Goal: Task Accomplishment & Management: Complete application form

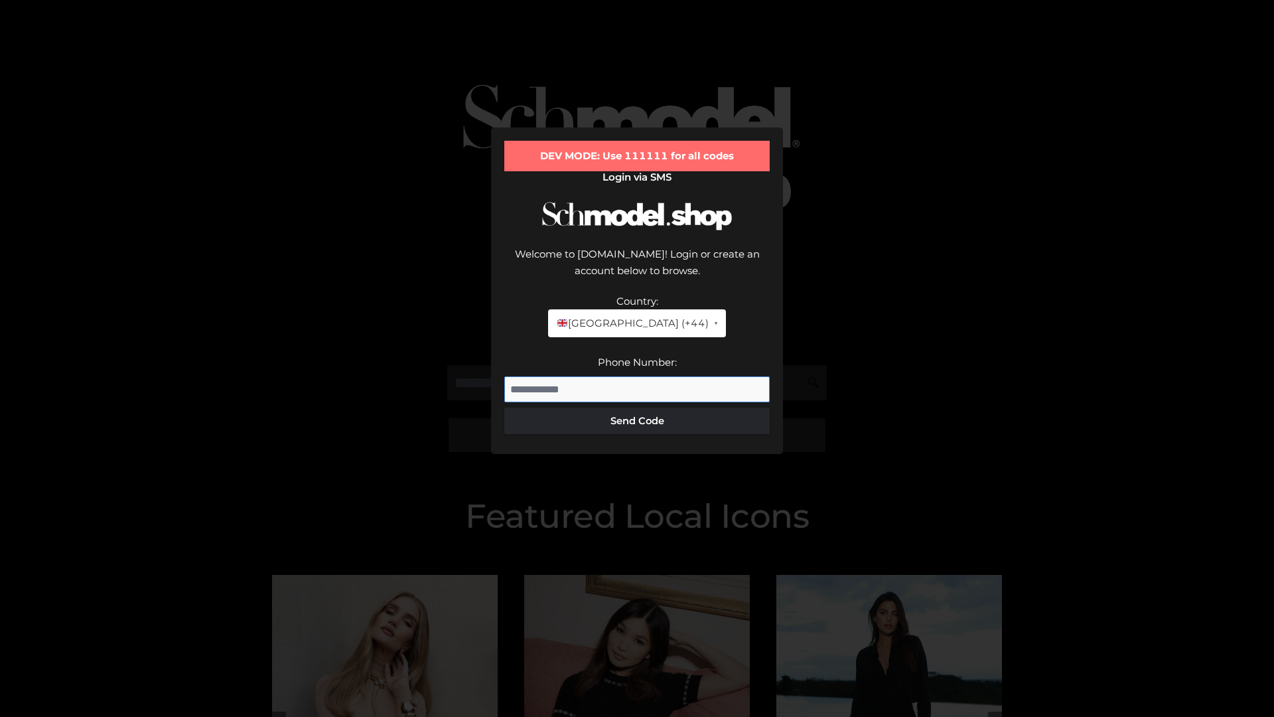
click at [637, 376] on input "Phone Number:" at bounding box center [636, 389] width 265 height 27
type input "**********"
click at [637, 408] on button "Send Code" at bounding box center [636, 421] width 265 height 27
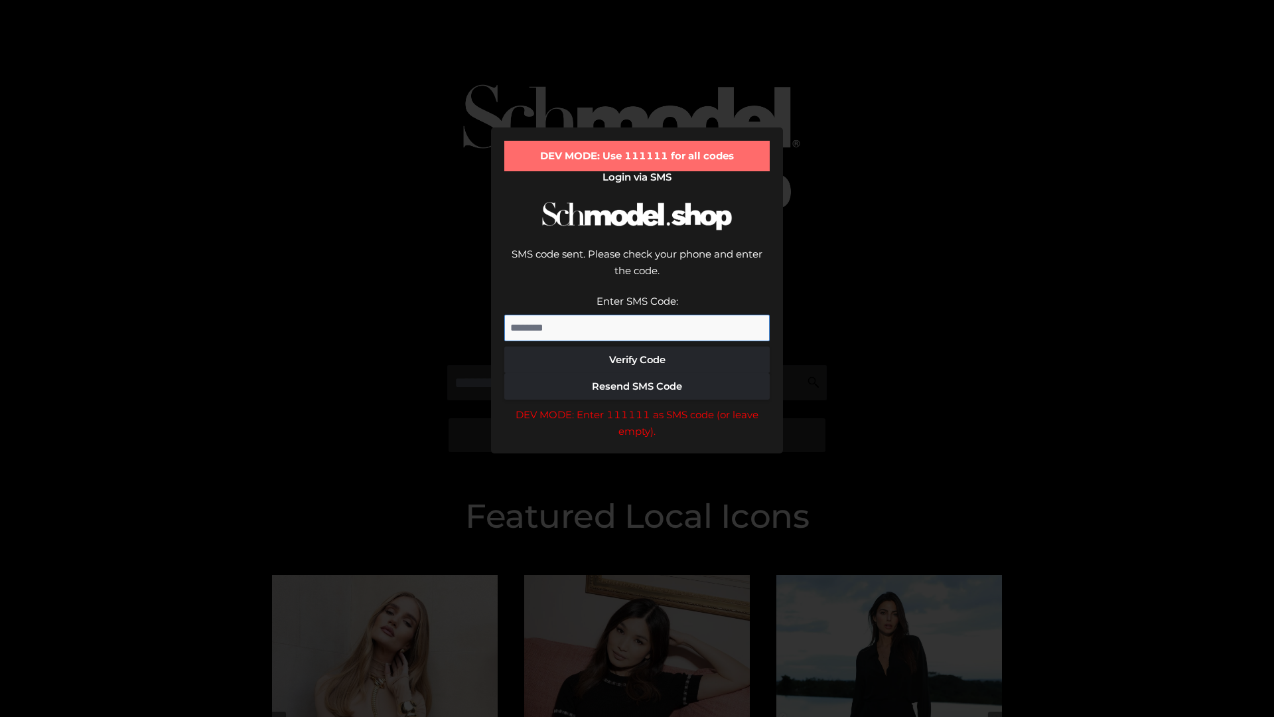
click at [637, 315] on input "Enter SMS Code:" at bounding box center [636, 328] width 265 height 27
type input "******"
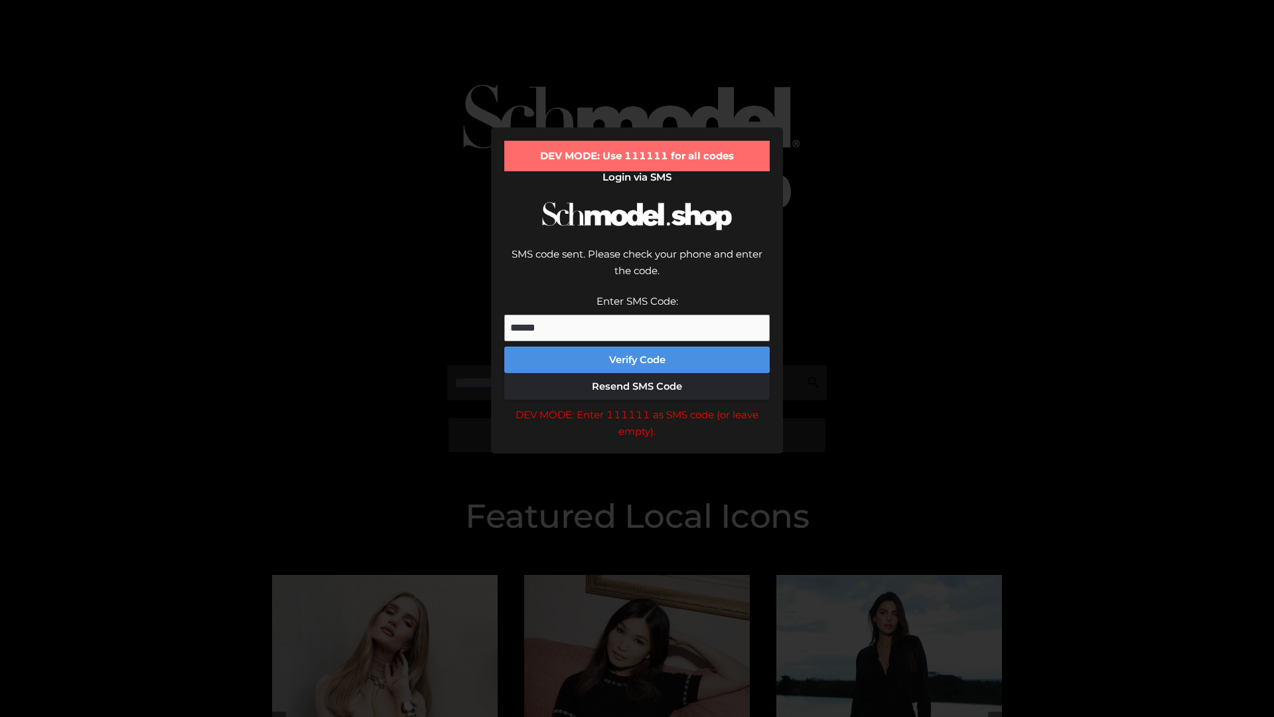
click at [637, 346] on button "Verify Code" at bounding box center [636, 359] width 265 height 27
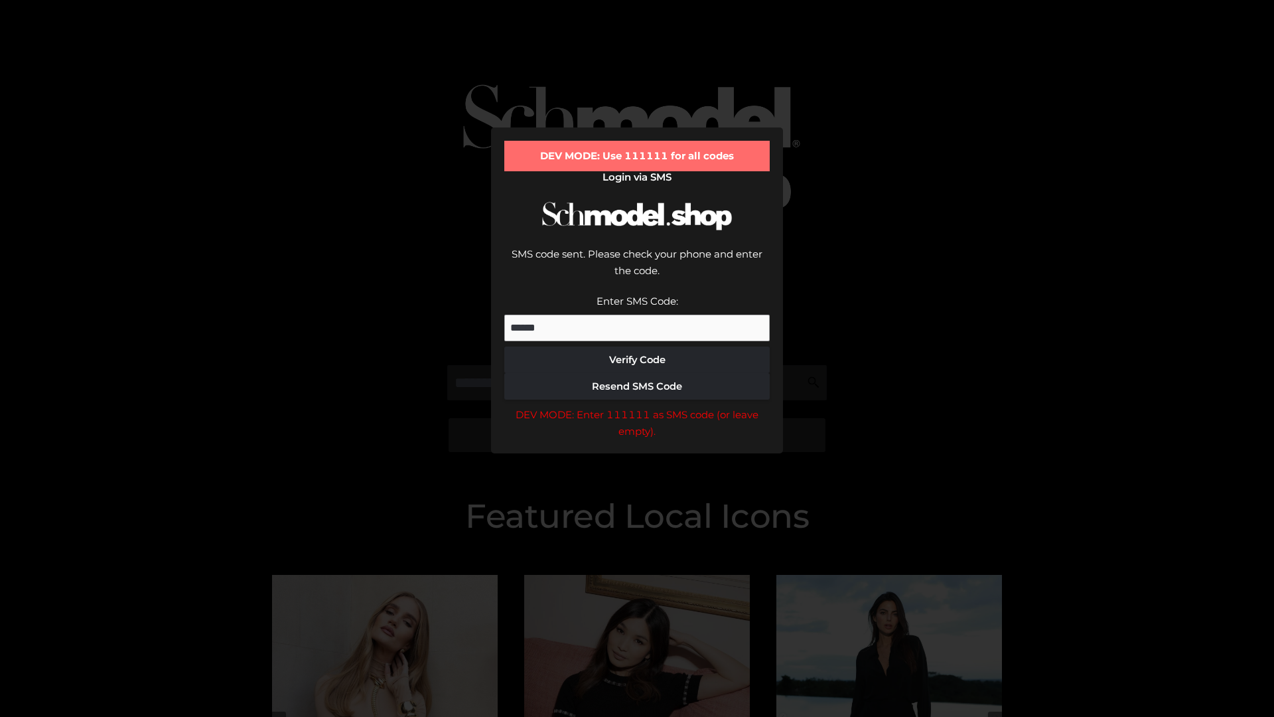
click at [637, 406] on div "DEV MODE: Enter 111111 as SMS code (or leave empty)." at bounding box center [636, 423] width 265 height 34
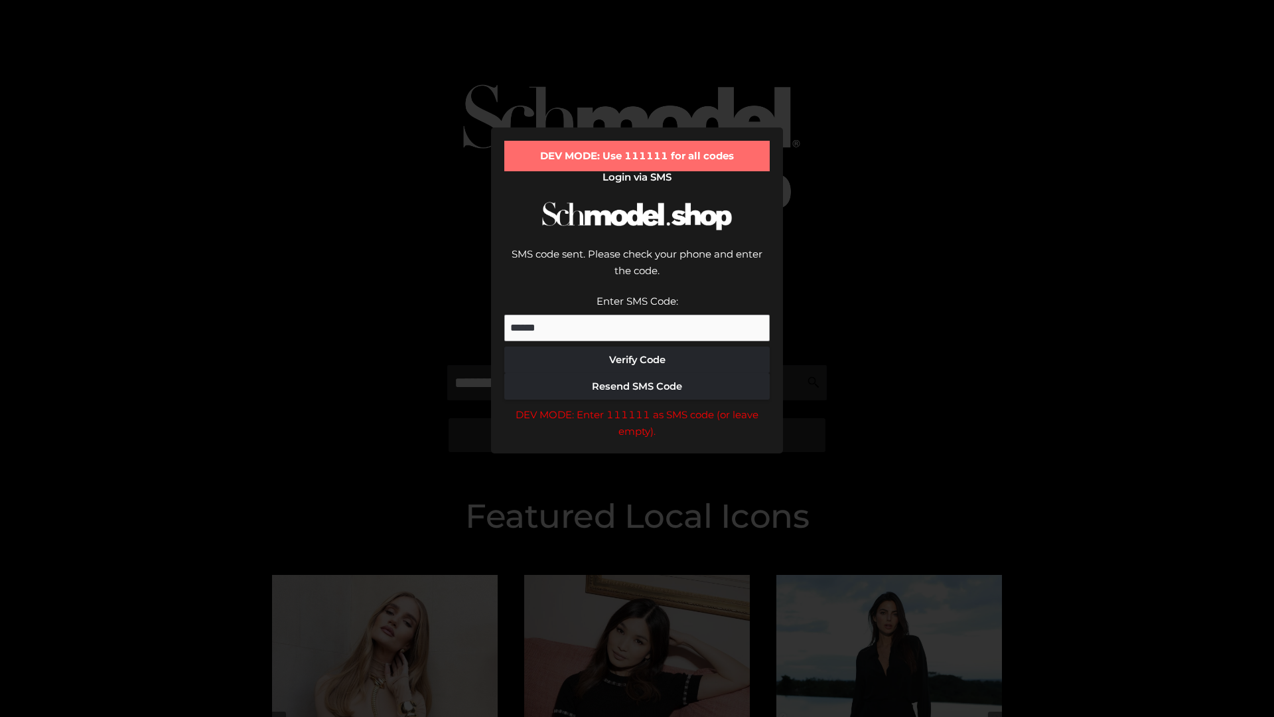
click at [637, 406] on div "DEV MODE: Enter 111111 as SMS code (or leave empty)." at bounding box center [636, 423] width 265 height 34
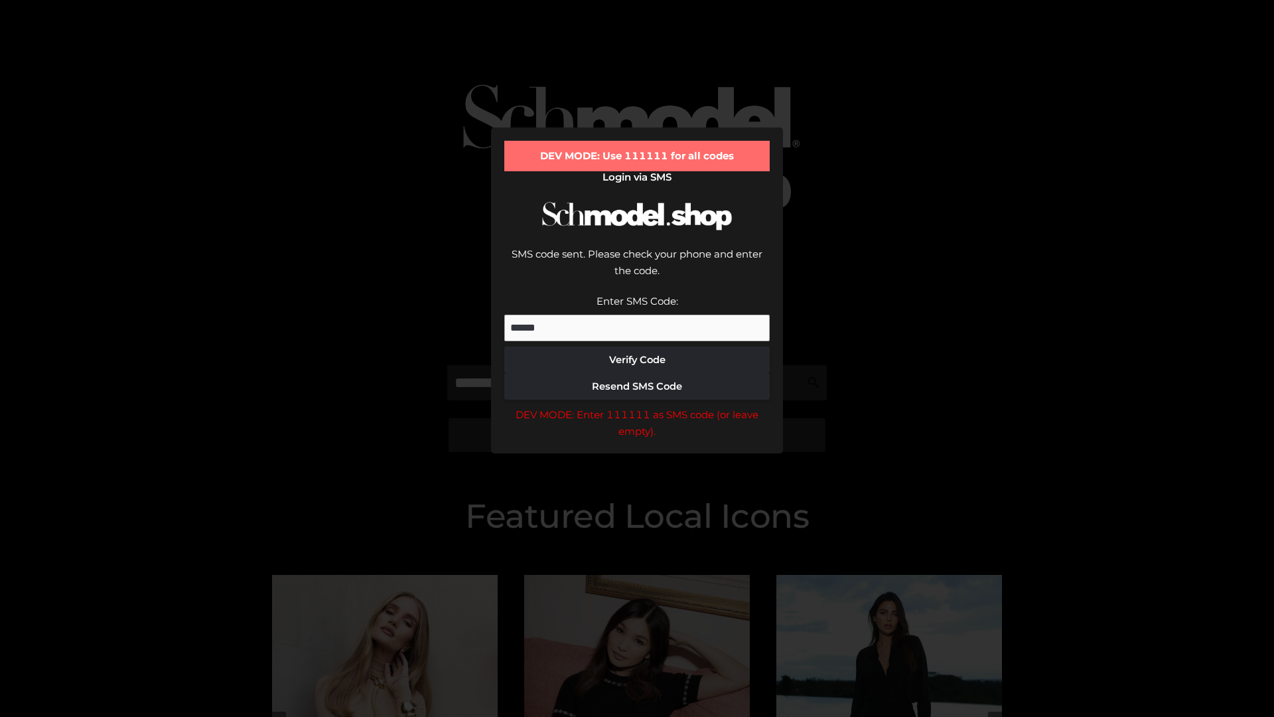
click at [637, 406] on div "DEV MODE: Enter 111111 as SMS code (or leave empty)." at bounding box center [636, 423] width 265 height 34
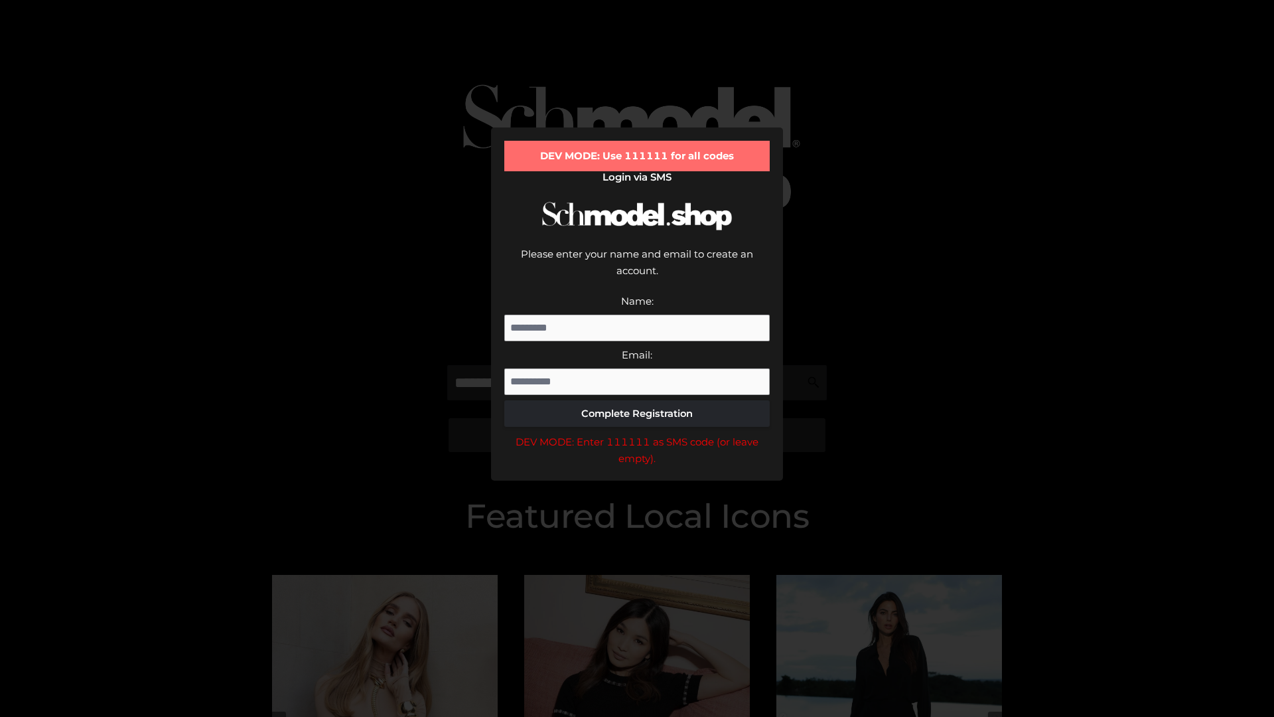
click at [637, 433] on div "DEV MODE: Enter 111111 as SMS code (or leave empty)." at bounding box center [636, 450] width 265 height 34
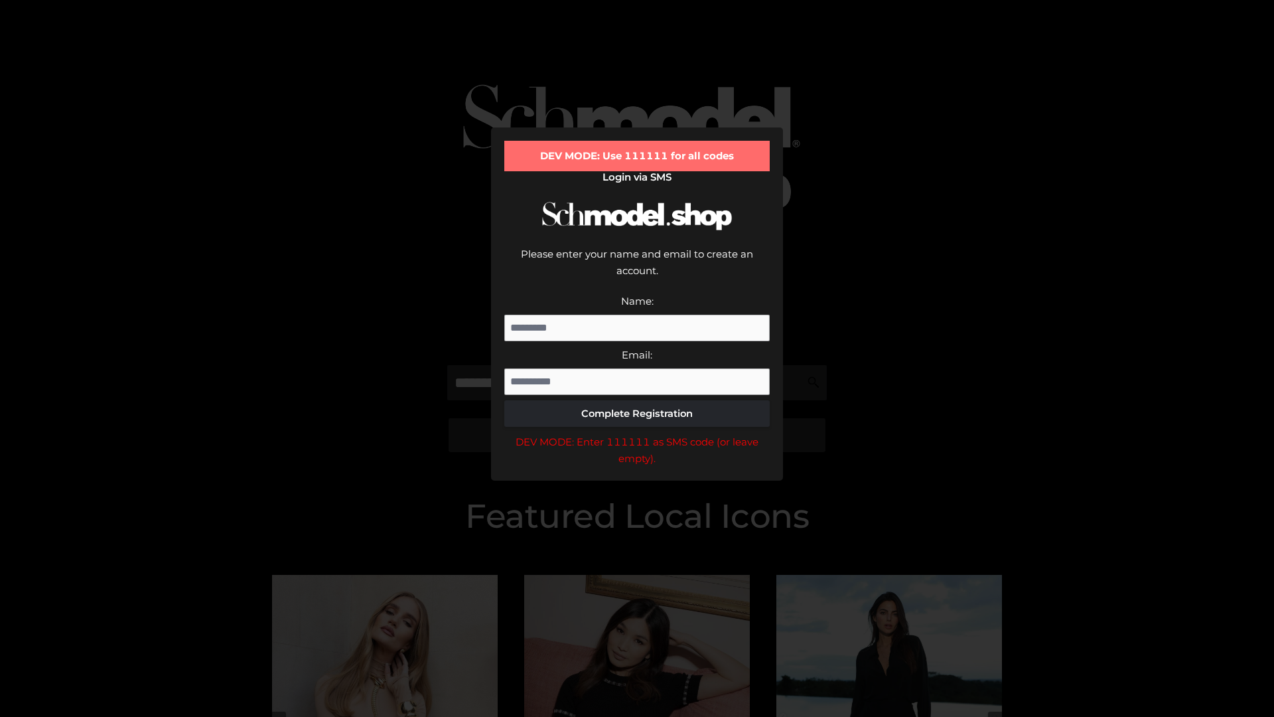
click at [637, 433] on div "DEV MODE: Enter 111111 as SMS code (or leave empty)." at bounding box center [636, 450] width 265 height 34
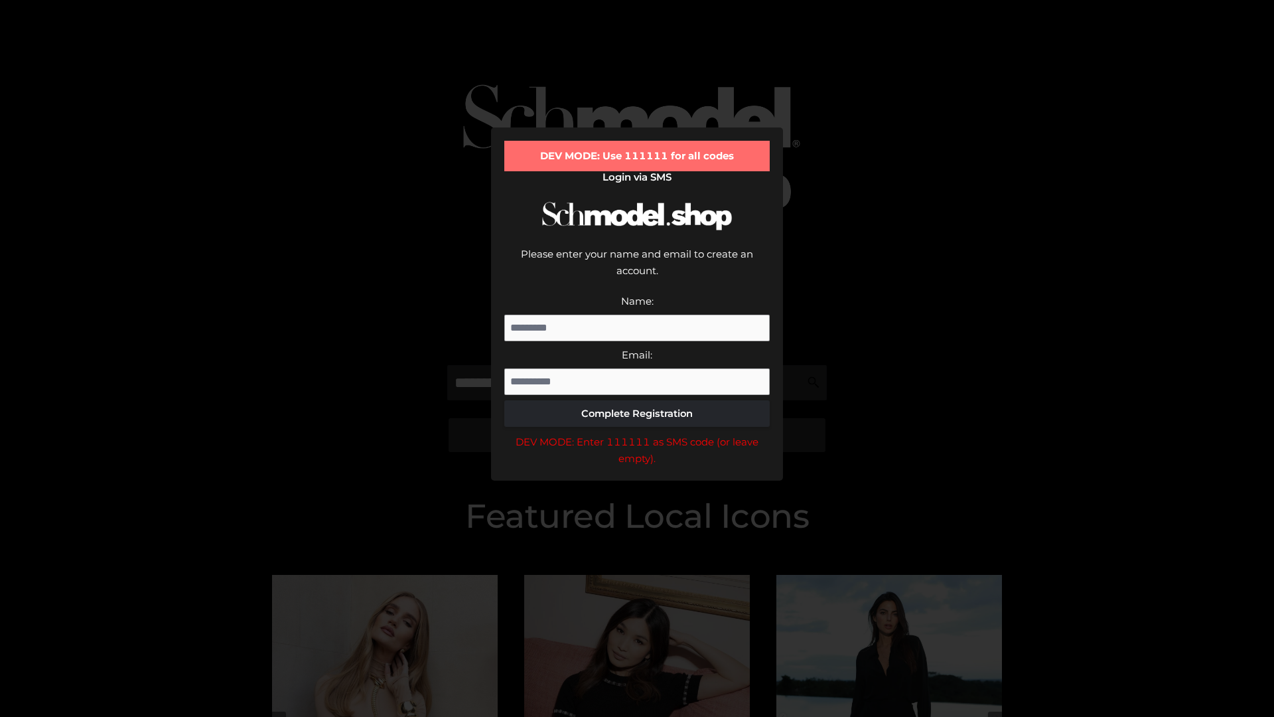
click at [637, 433] on div "DEV MODE: Enter 111111 as SMS code (or leave empty)." at bounding box center [636, 450] width 265 height 34
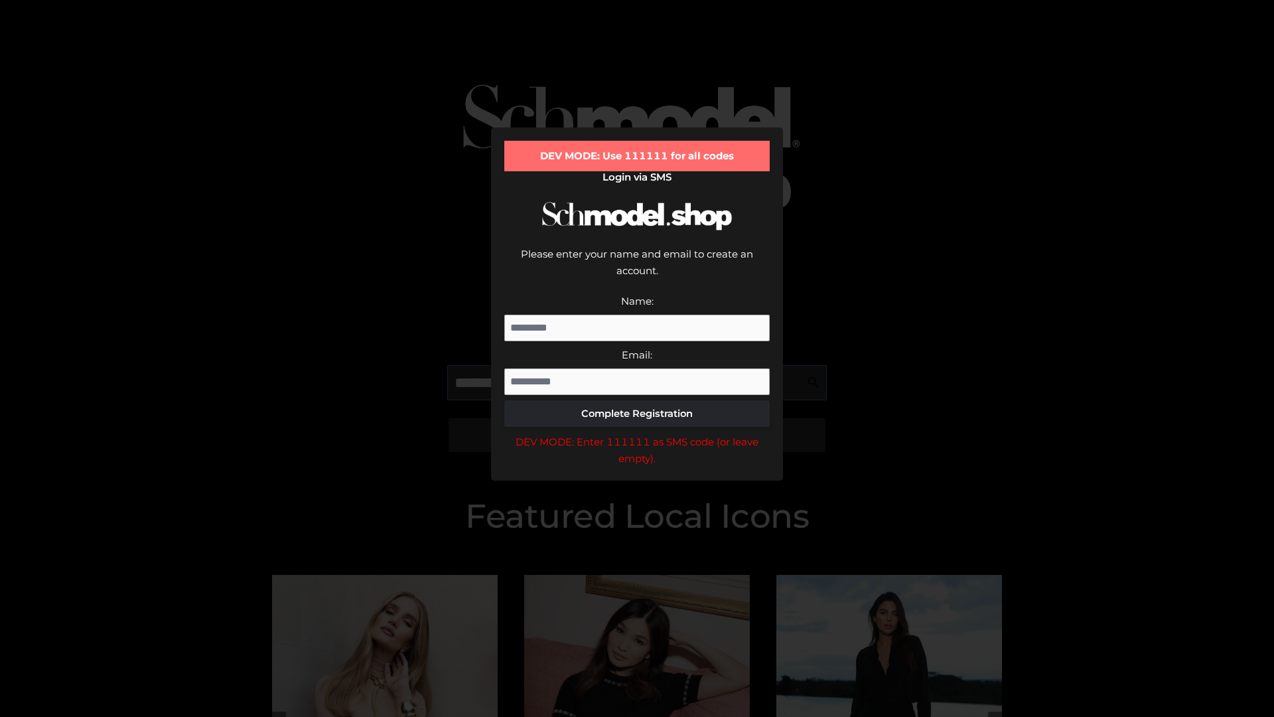
scroll to position [0, 48]
click at [637, 433] on div "DEV MODE: Enter 111111 as SMS code (or leave empty)." at bounding box center [636, 450] width 265 height 34
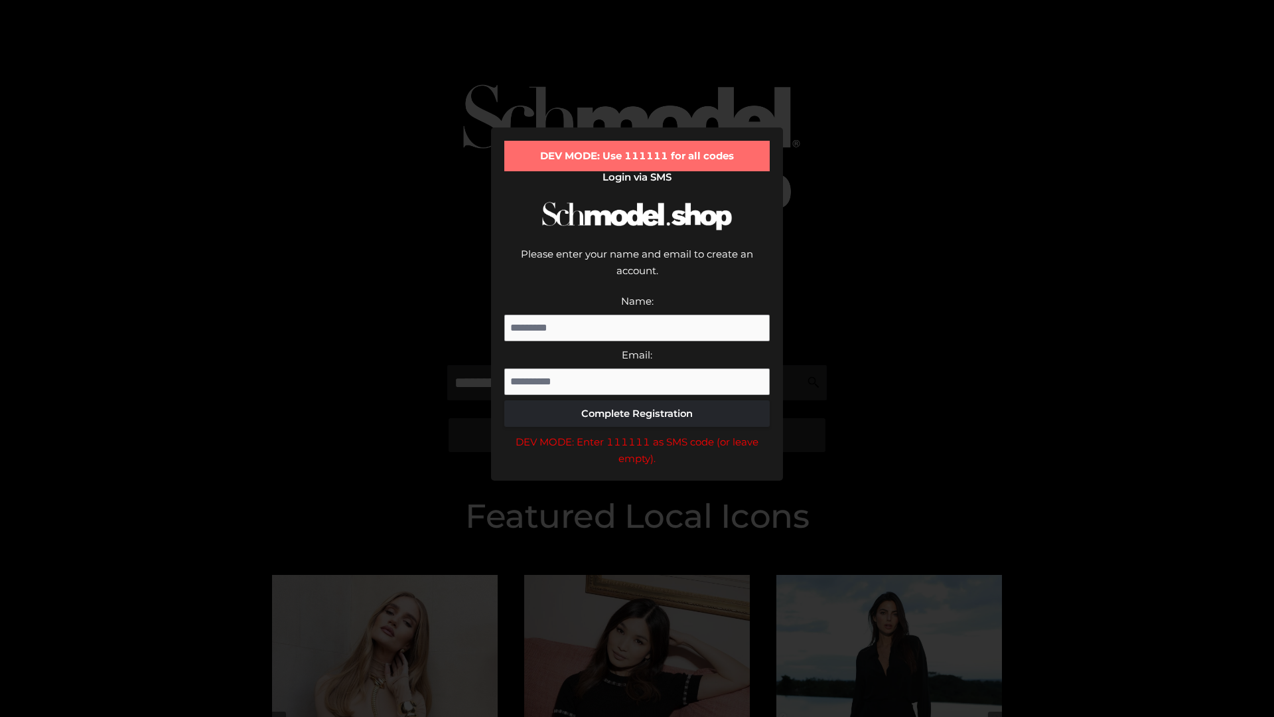
click at [637, 433] on div "DEV MODE: Enter 111111 as SMS code (or leave empty)." at bounding box center [636, 450] width 265 height 34
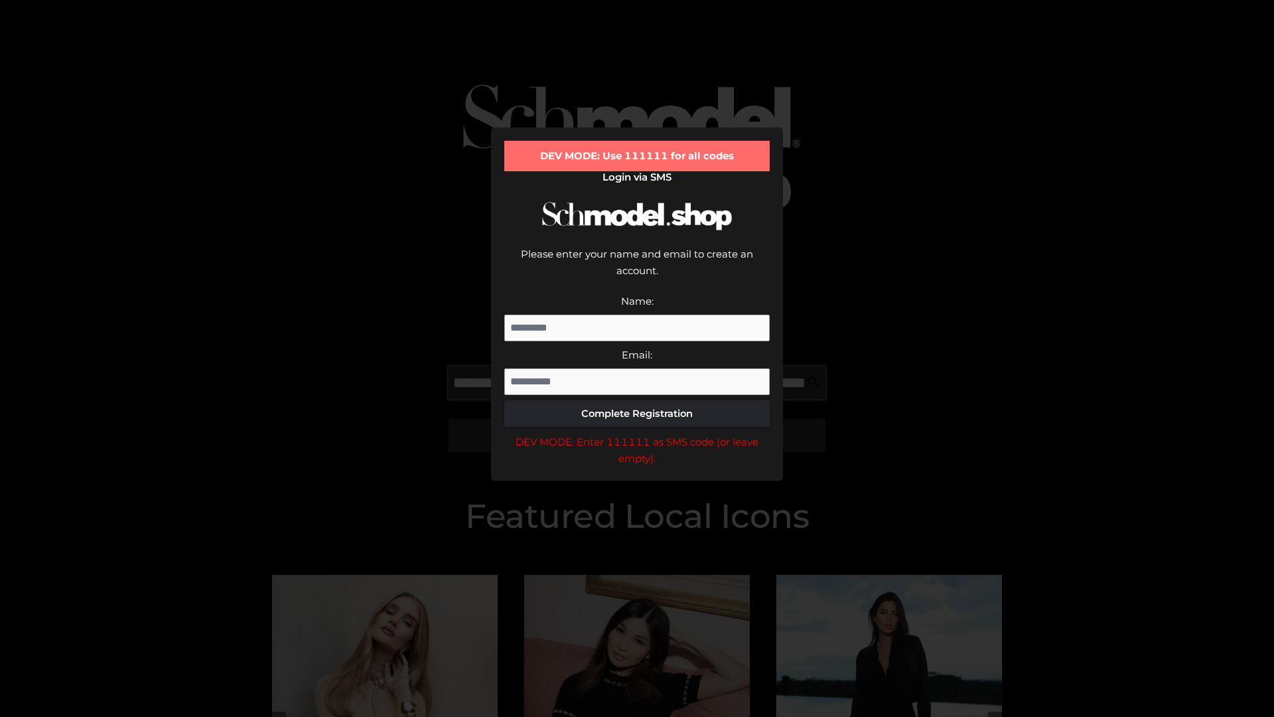
scroll to position [0, 129]
click at [637, 433] on div "DEV MODE: Enter 111111 as SMS code (or leave empty)." at bounding box center [636, 450] width 265 height 34
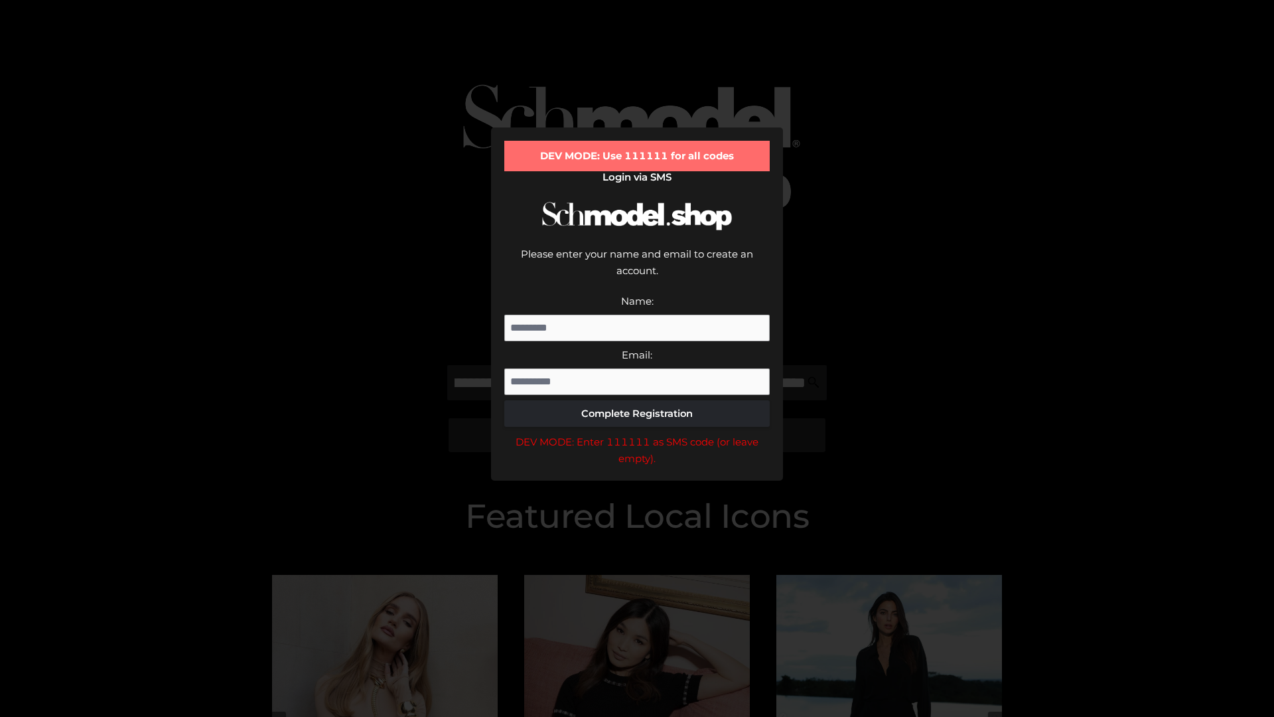
click at [637, 433] on div "DEV MODE: Enter 111111 as SMS code (or leave empty)." at bounding box center [636, 450] width 265 height 34
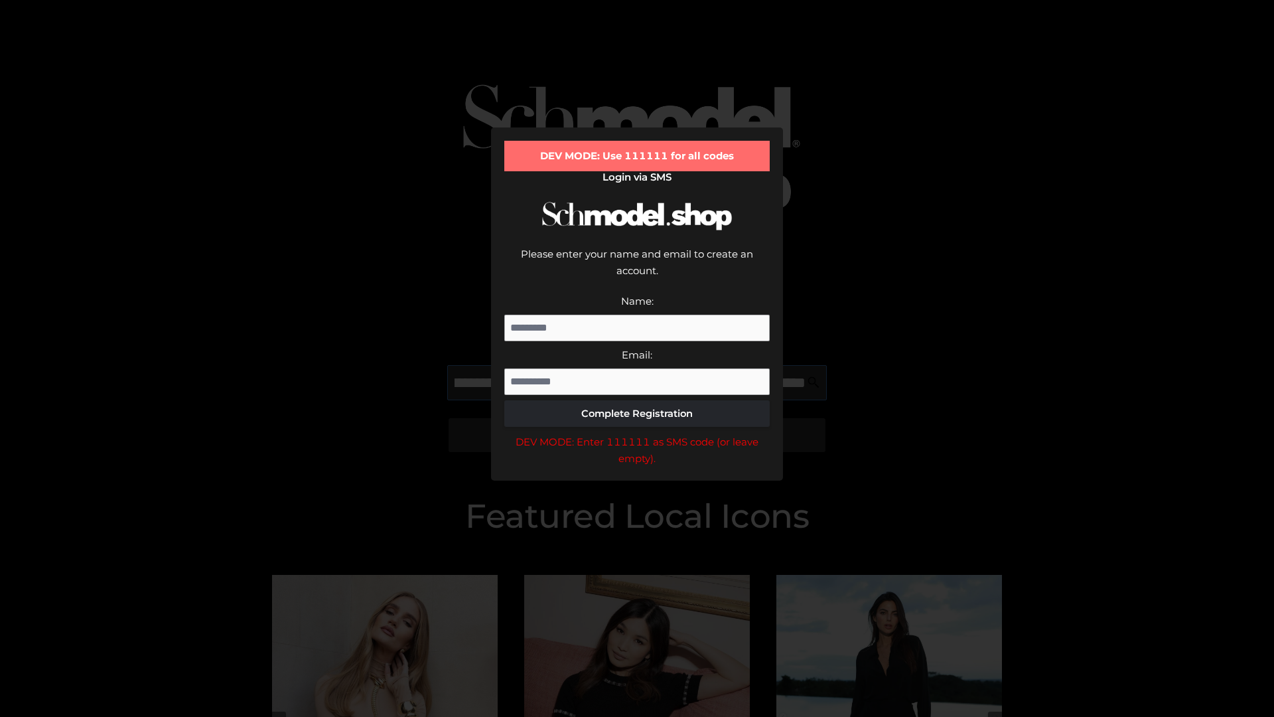
scroll to position [0, 212]
click at [637, 433] on div "DEV MODE: Enter 111111 as SMS code (or leave empty)." at bounding box center [636, 450] width 265 height 34
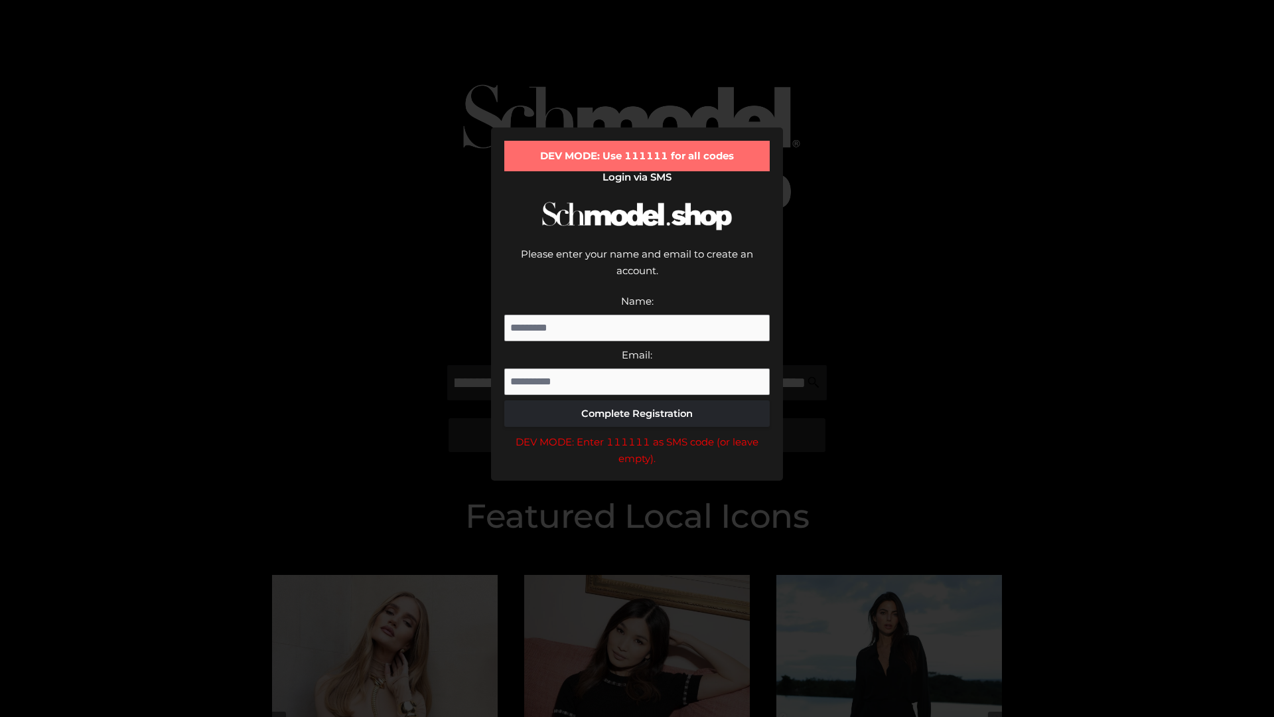
click at [637, 433] on div "DEV MODE: Enter 111111 as SMS code (or leave empty)." at bounding box center [636, 450] width 265 height 34
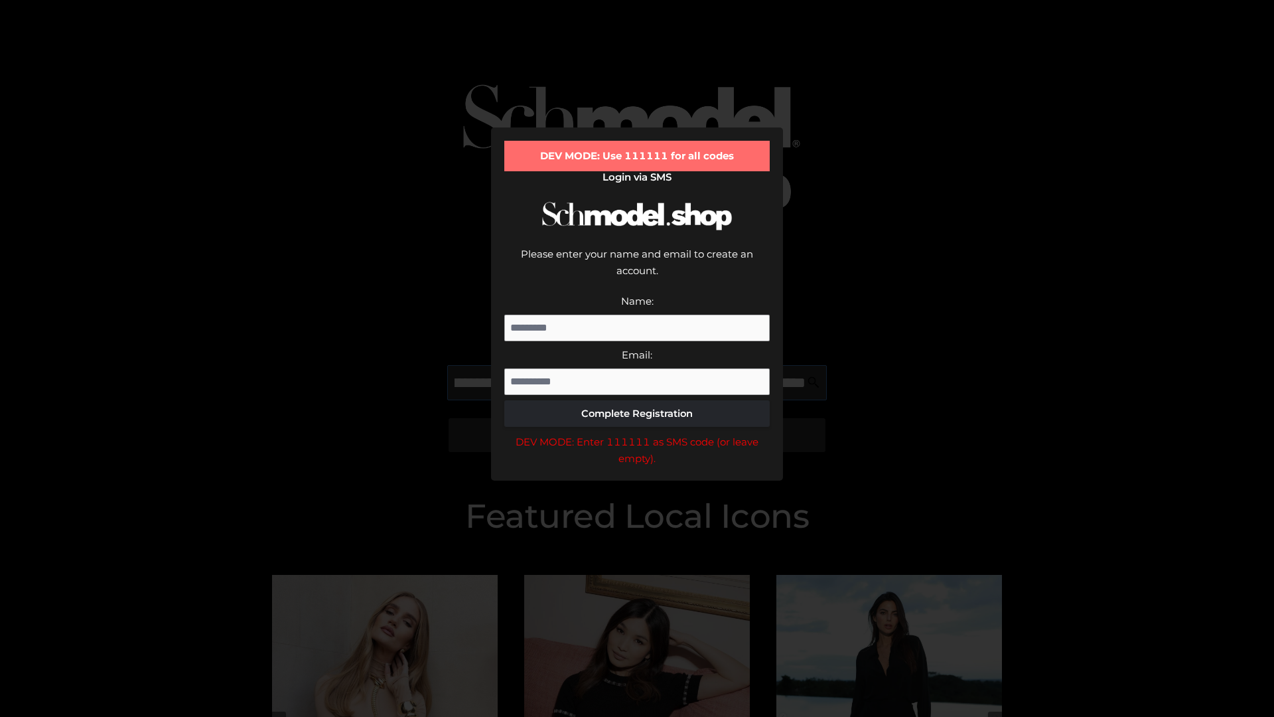
scroll to position [0, 289]
click at [637, 433] on div "DEV MODE: Enter 111111 as SMS code (or leave empty)." at bounding box center [636, 450] width 265 height 34
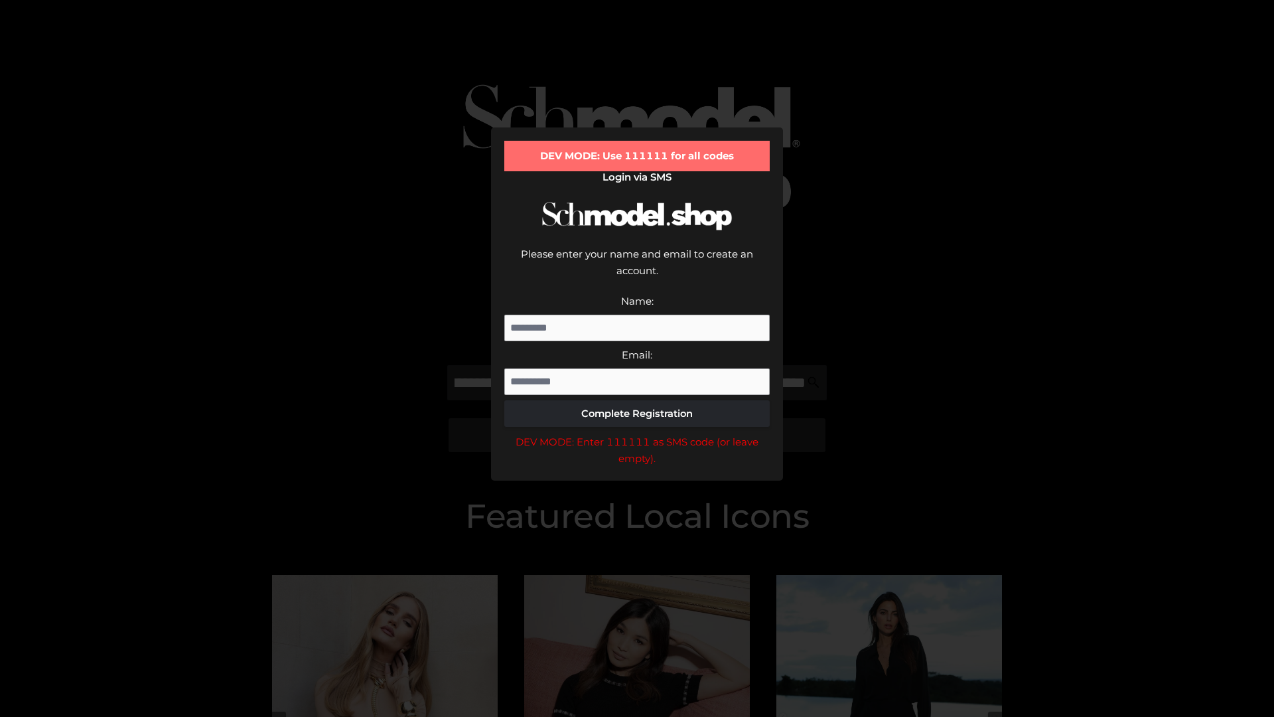
click at [637, 433] on div "DEV MODE: Enter 111111 as SMS code (or leave empty)." at bounding box center [636, 450] width 265 height 34
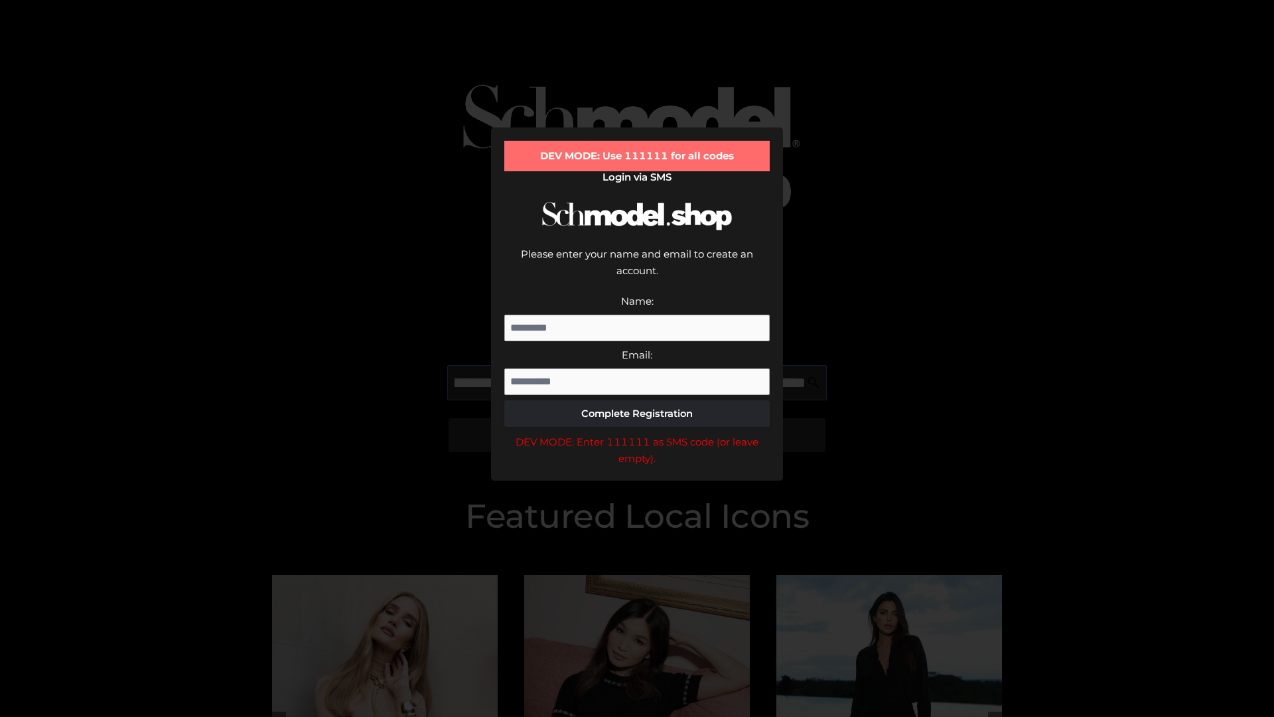
scroll to position [0, 370]
click at [637, 433] on div "DEV MODE: Enter 111111 as SMS code (or leave empty)." at bounding box center [636, 450] width 265 height 34
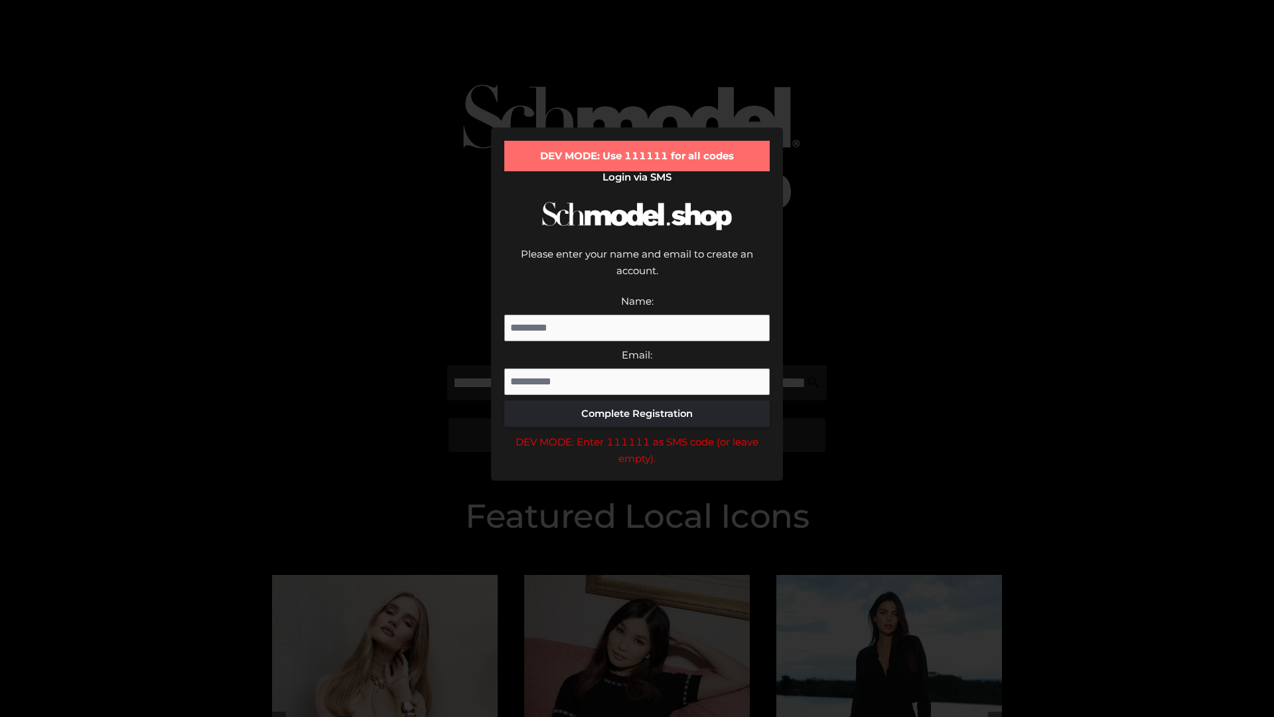
click at [637, 433] on div "DEV MODE: Enter 111111 as SMS code (or leave empty)." at bounding box center [636, 450] width 265 height 34
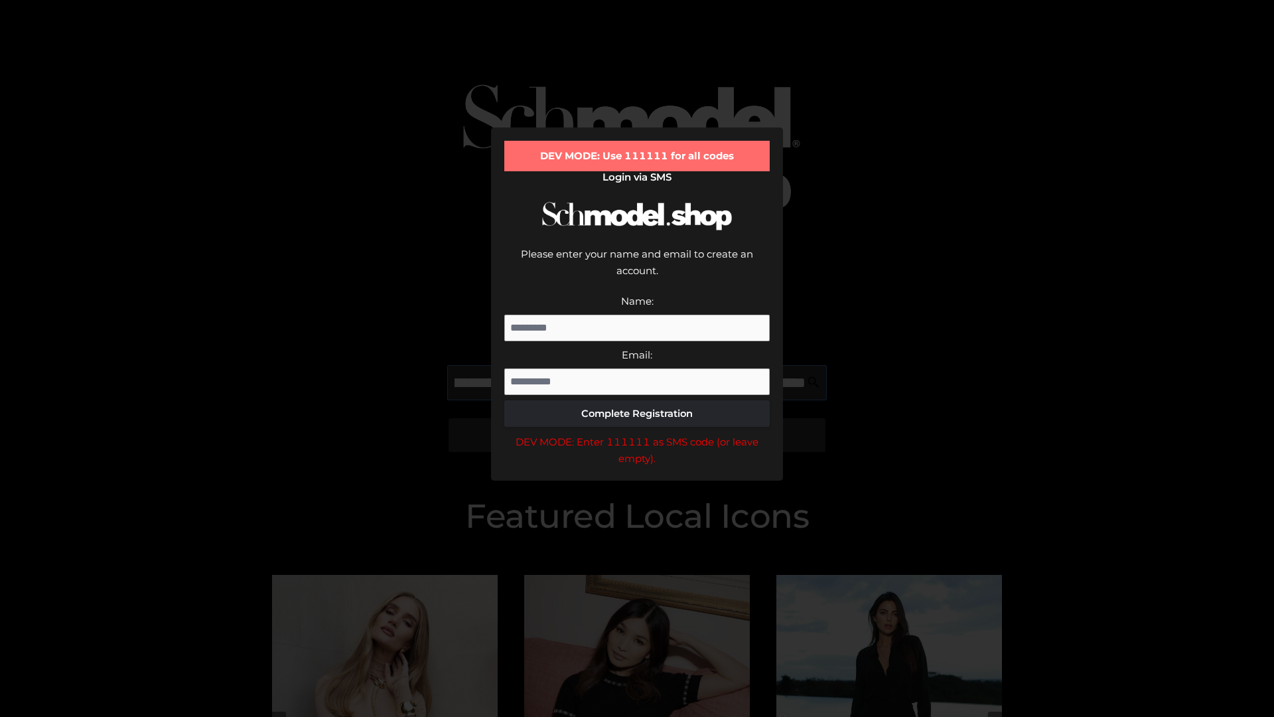
scroll to position [0, 453]
click at [637, 433] on div "DEV MODE: Enter 111111 as SMS code (or leave empty)." at bounding box center [636, 450] width 265 height 34
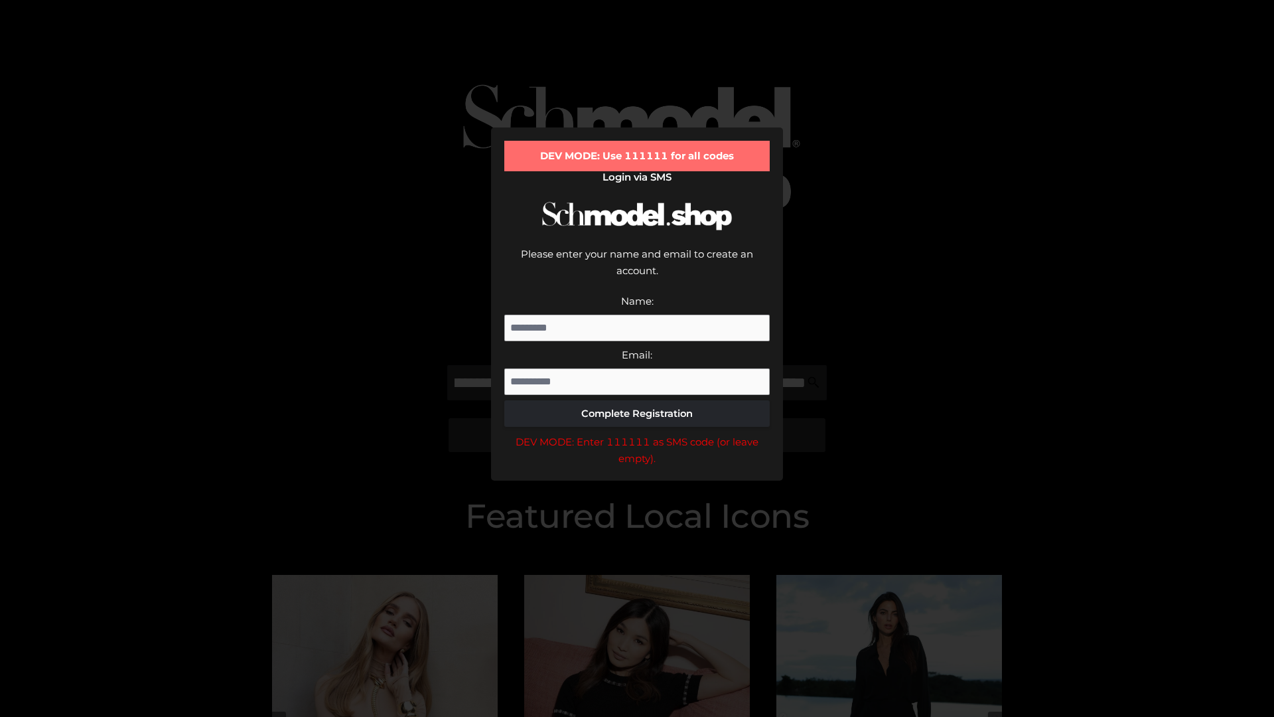
click at [637, 433] on div "DEV MODE: Enter 111111 as SMS code (or leave empty)." at bounding box center [636, 450] width 265 height 34
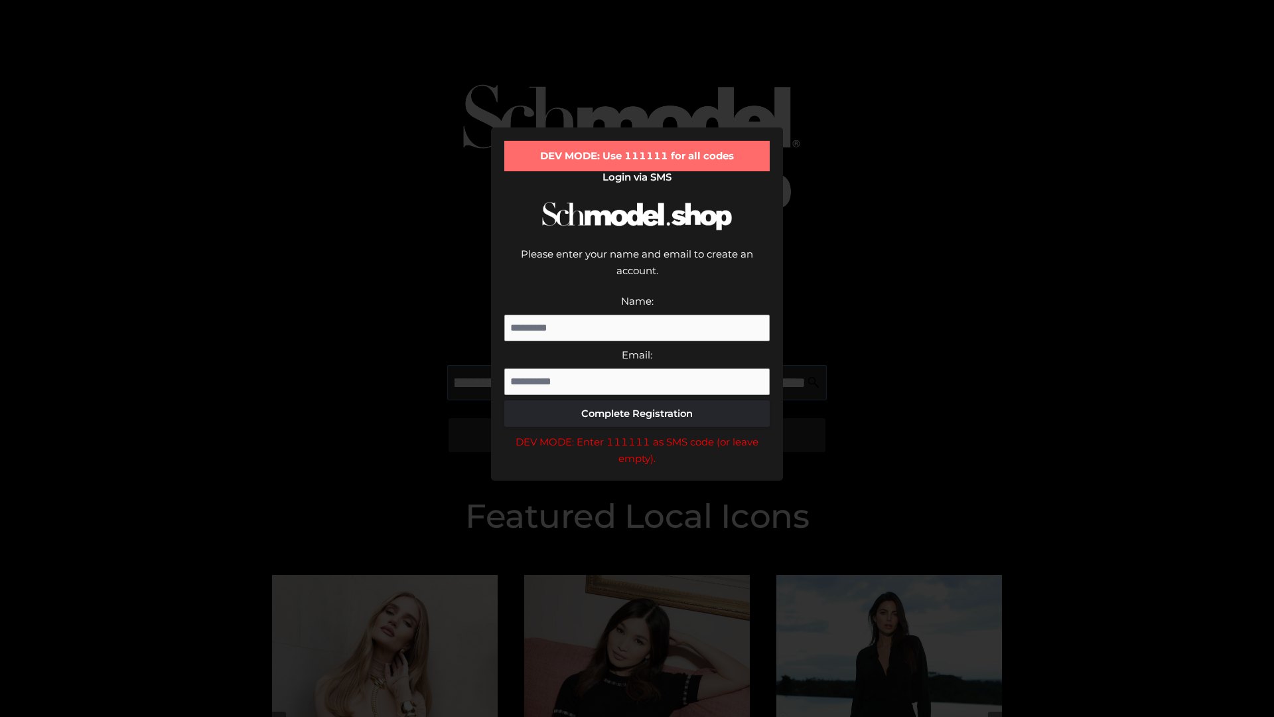
scroll to position [0, 529]
click at [637, 433] on div "DEV MODE: Enter 111111 as SMS code (or leave empty)." at bounding box center [636, 450] width 265 height 34
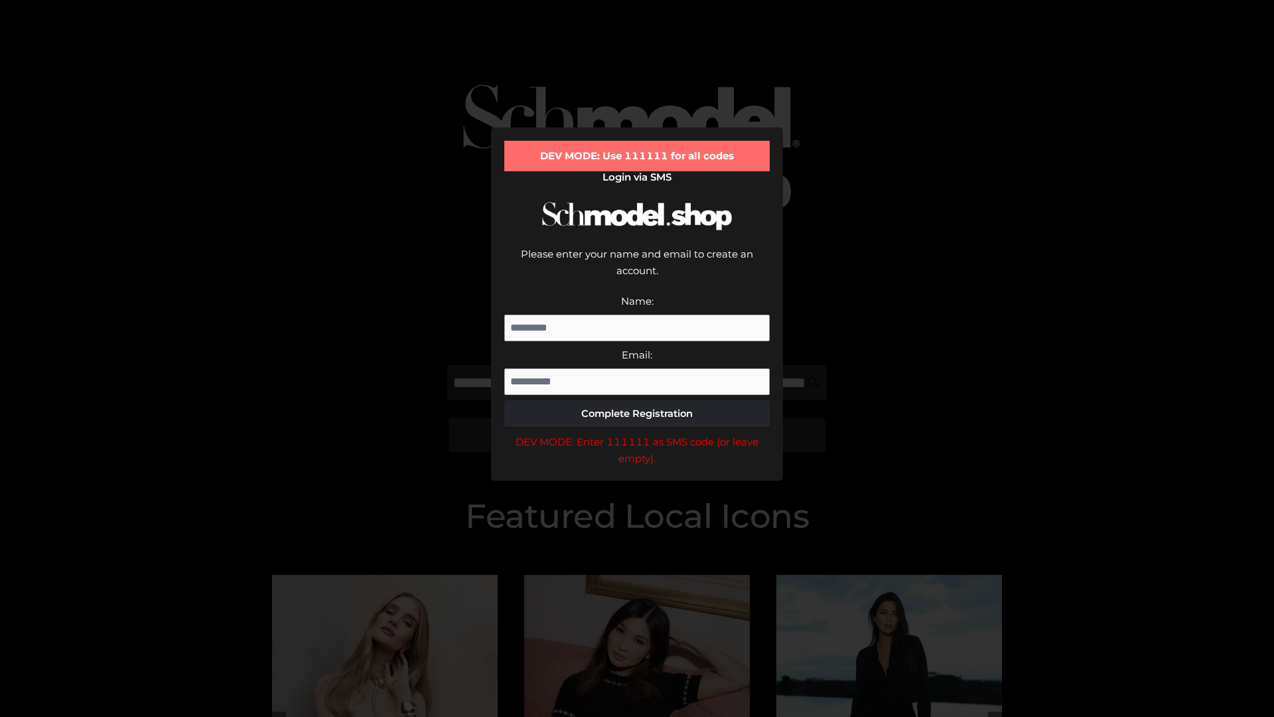
click at [637, 433] on div "DEV MODE: Enter 111111 as SMS code (or leave empty)." at bounding box center [636, 450] width 265 height 34
type input "**********"
click at [637, 433] on div "DEV MODE: Enter 111111 as SMS code (or leave empty)." at bounding box center [636, 450] width 265 height 34
